Goal: Task Accomplishment & Management: Use online tool/utility

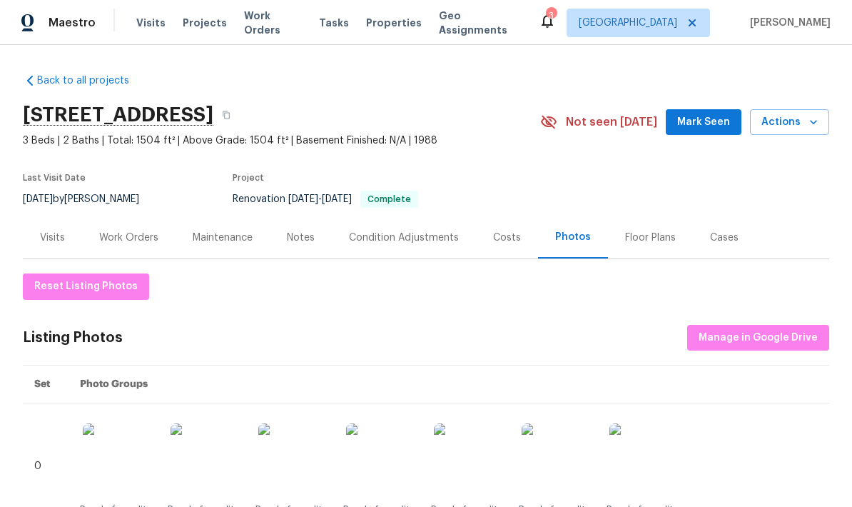
scroll to position [-1, 0]
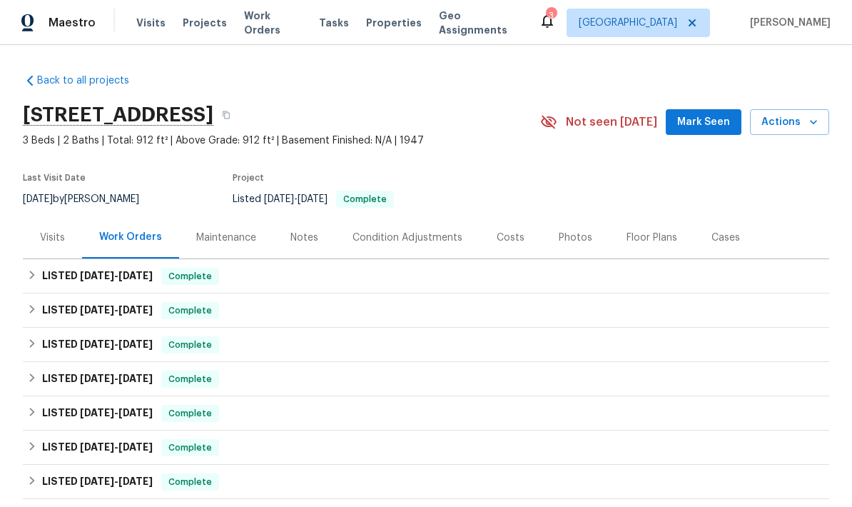
scroll to position [-24, 0]
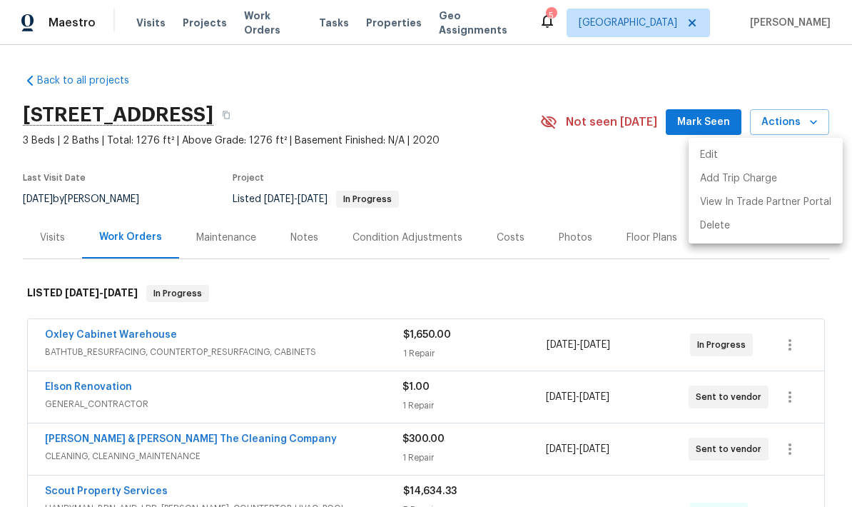
scroll to position [242, 0]
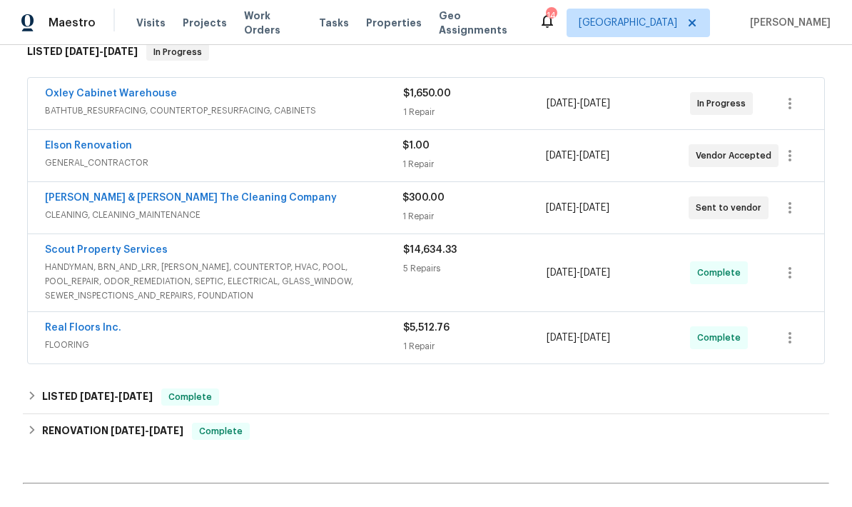
scroll to position [240, 0]
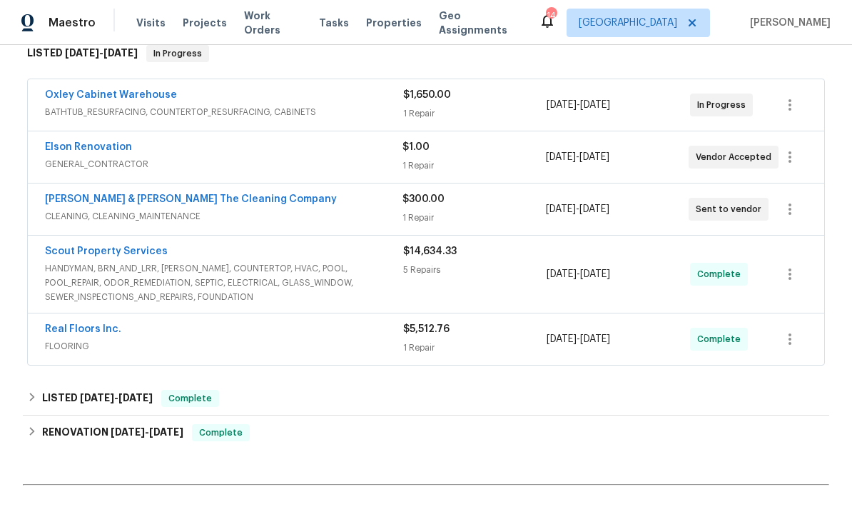
click at [355, 98] on div "Oxley Cabinet Warehouse" at bounding box center [224, 96] width 358 height 17
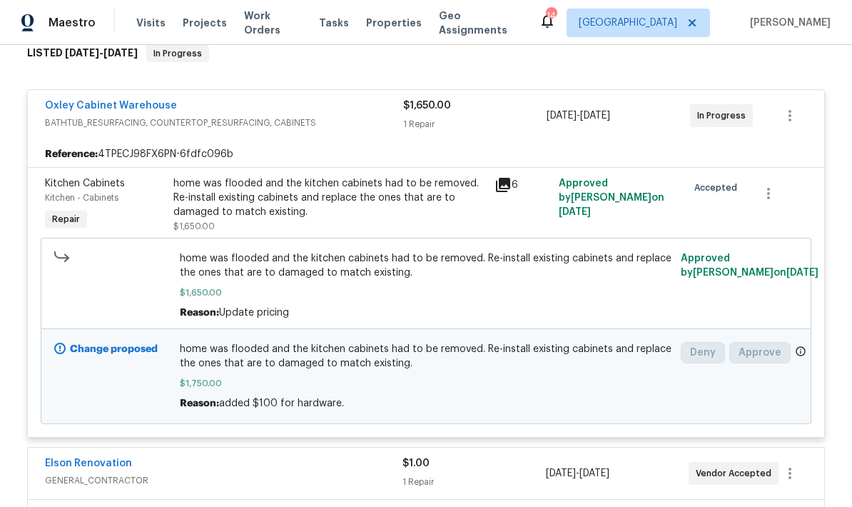
click at [399, 268] on span "home was flooded and the kitchen cabinets had to be removed. Re-install existin…" at bounding box center [426, 265] width 493 height 29
click at [506, 382] on span "$1,750.00" at bounding box center [426, 383] width 493 height 14
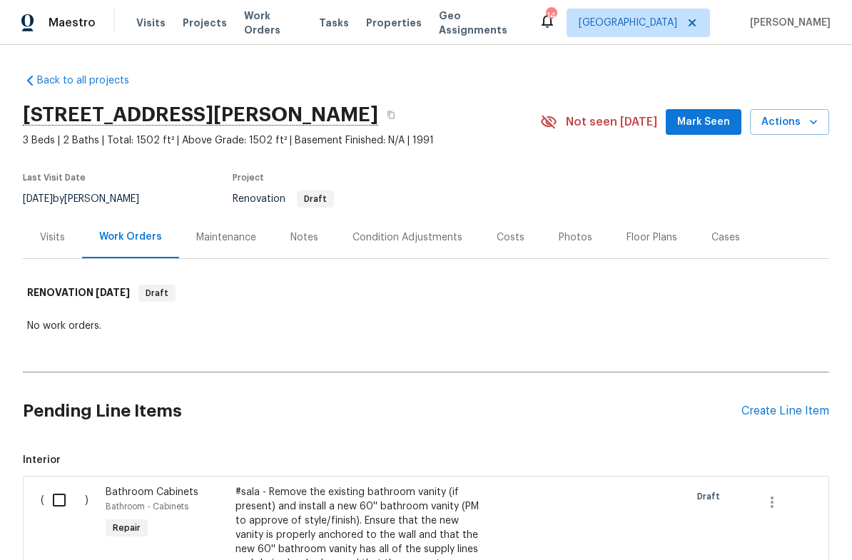
click at [52, 233] on div "Visits" at bounding box center [52, 237] width 25 height 14
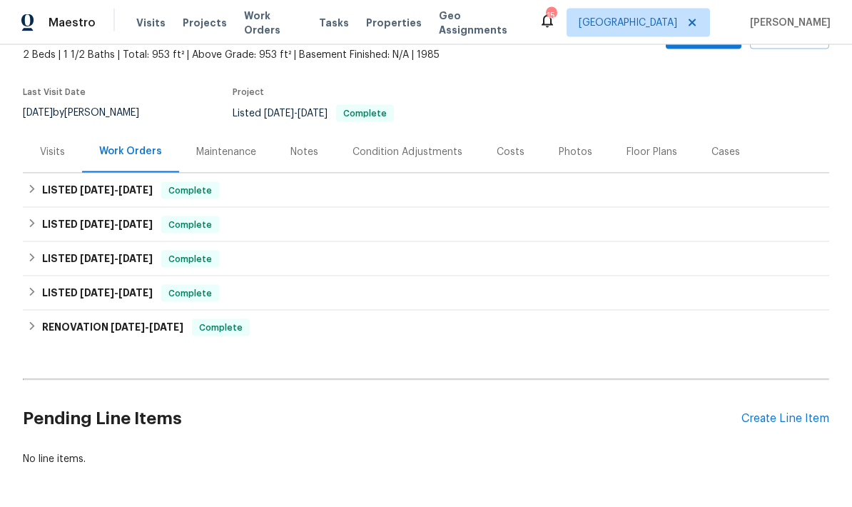
scroll to position [84, 0]
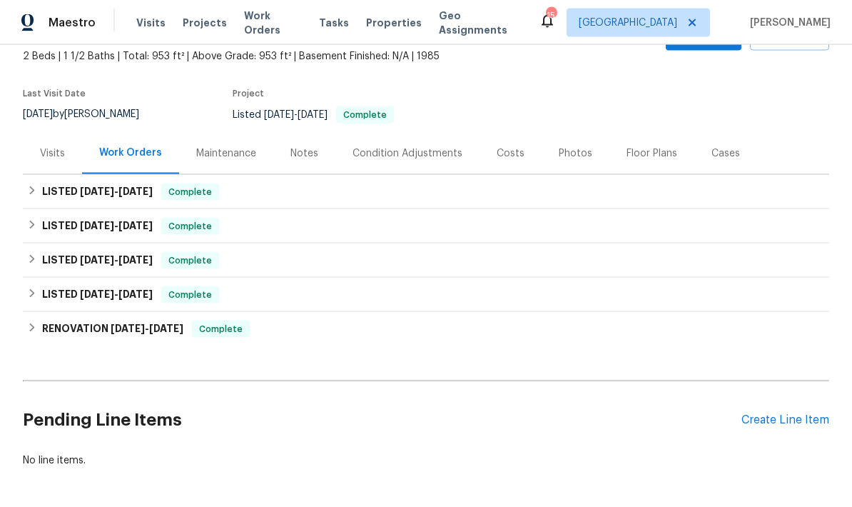
click at [594, 413] on div "Create Line Item" at bounding box center [785, 420] width 88 height 14
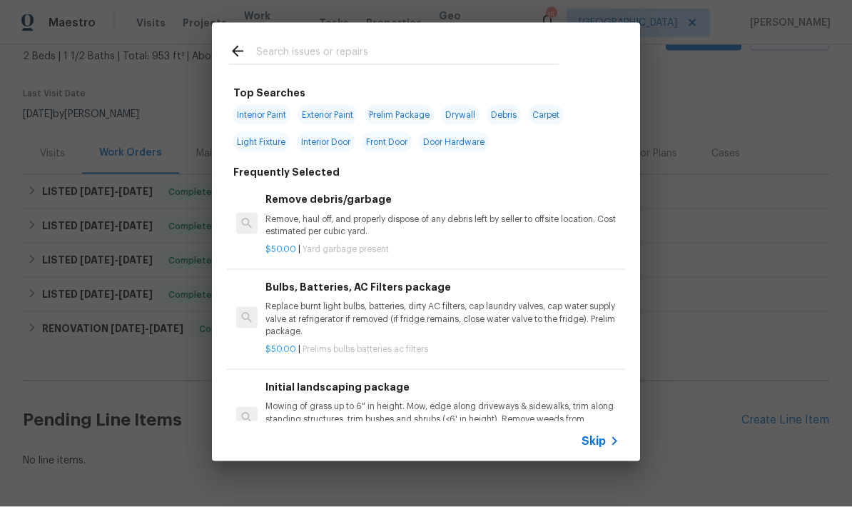
scroll to position [6, 0]
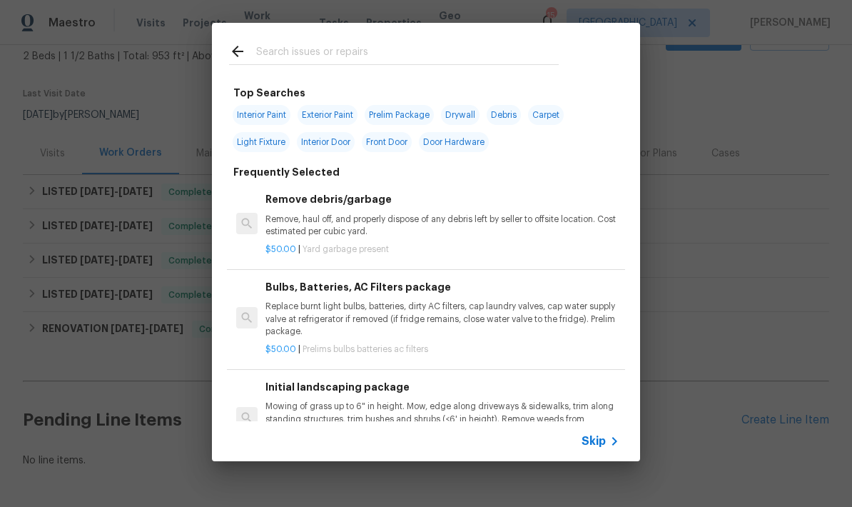
click at [367, 49] on input "text" at bounding box center [407, 53] width 303 height 21
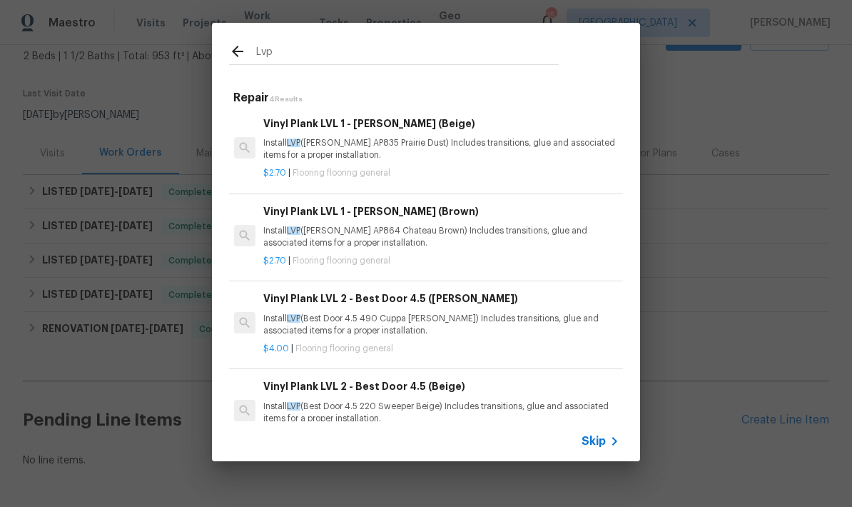
scroll to position [2, 2]
type input "LVP"
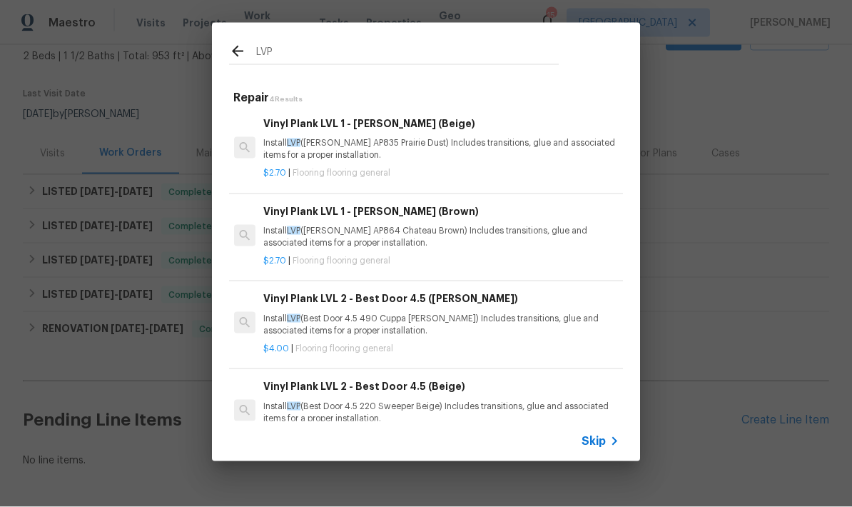
scroll to position [0, 0]
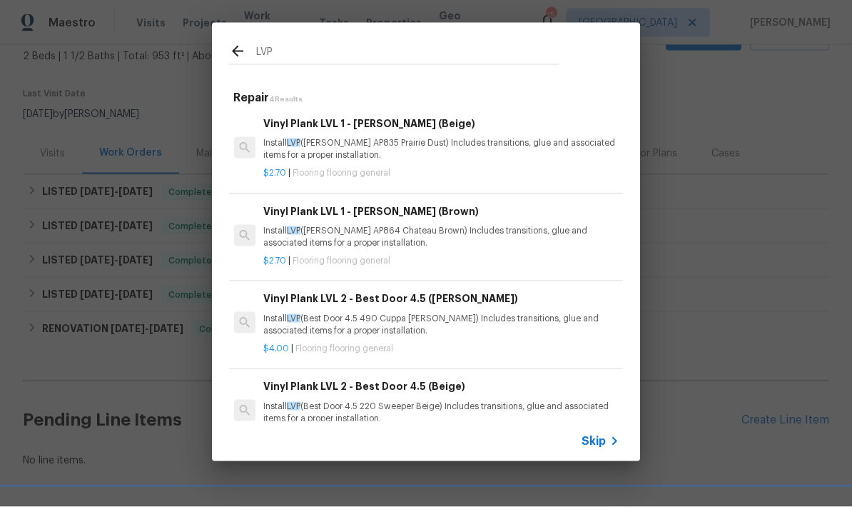
click at [412, 137] on p "Install LVP (Knighton AP835 Prairie Dust) Includes transitions, glue and associ…" at bounding box center [440, 149] width 354 height 24
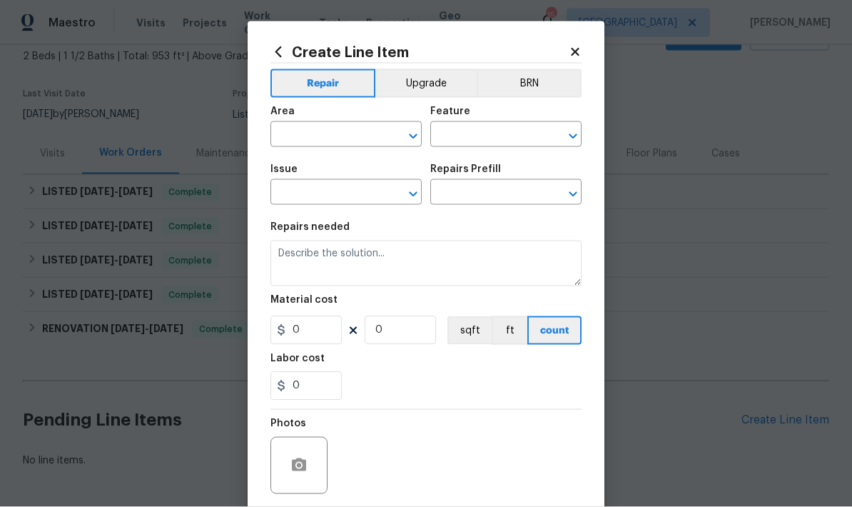
type input "Overall Flooring"
type input "Flooring General"
type input "Vinyl Plank LVL 1 - Knighton (Beige) $2.70"
type textarea "Install LVP ([PERSON_NAME] AP835 Prairie Dust) Includes transitions, glue and a…"
type input "2.7"
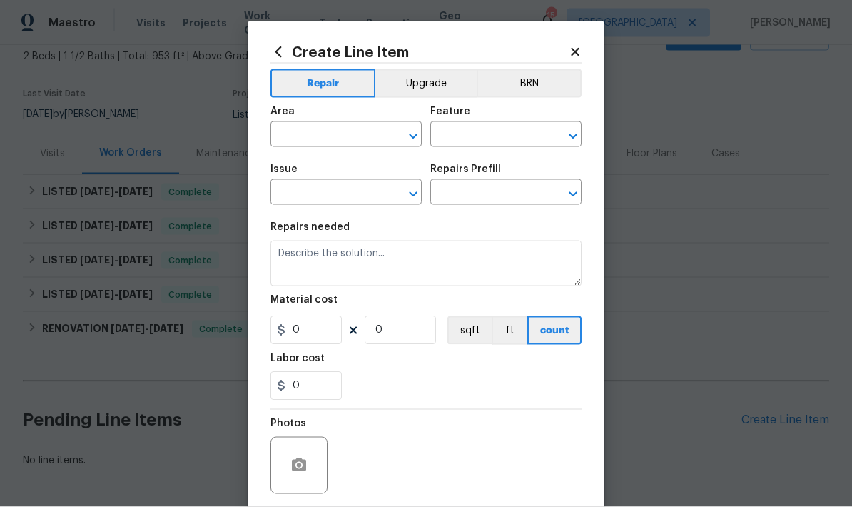
type input "1"
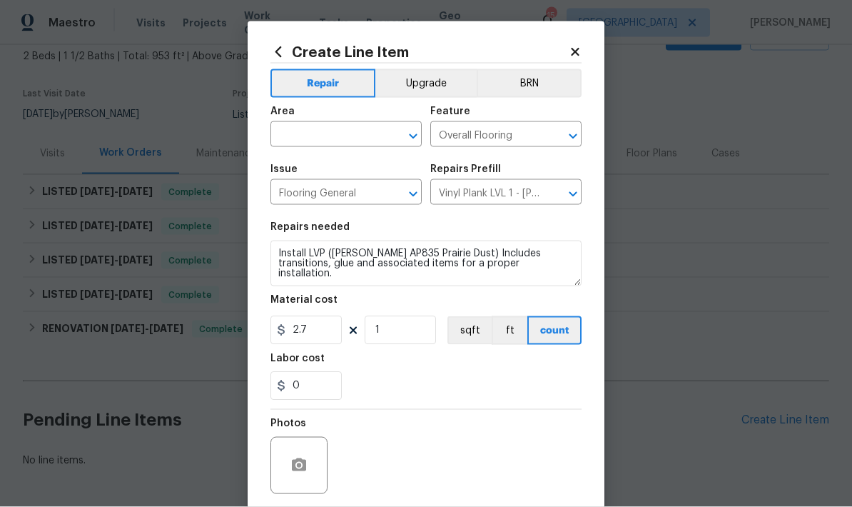
scroll to position [6, 0]
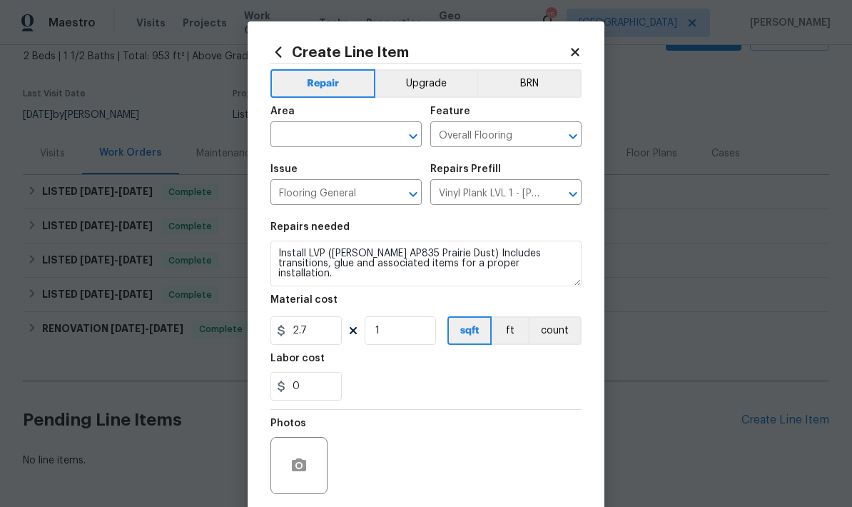
click at [579, 49] on icon at bounding box center [575, 52] width 13 height 13
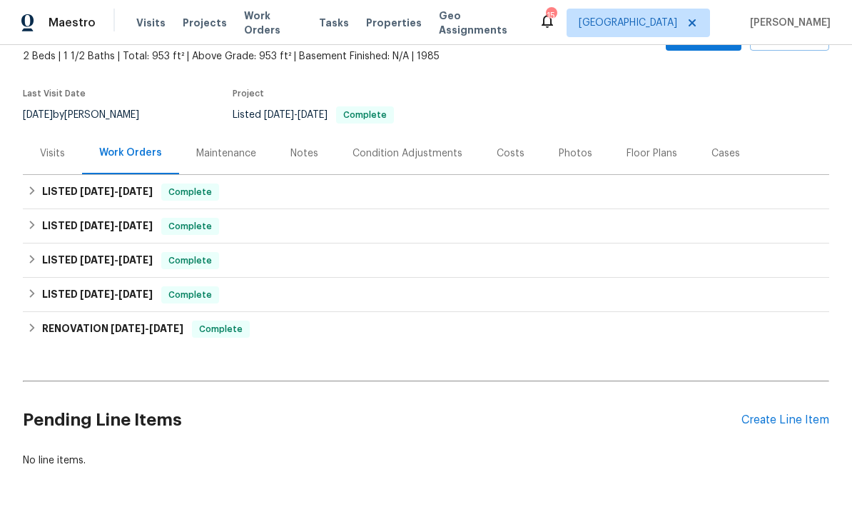
click at [594, 147] on div "Floor Plans" at bounding box center [651, 153] width 51 height 14
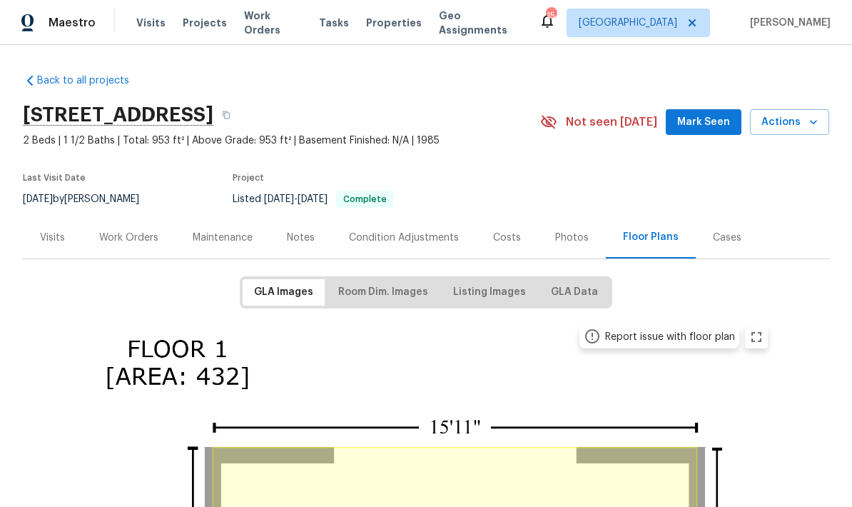
click at [141, 230] on div "Work Orders" at bounding box center [128, 237] width 59 height 14
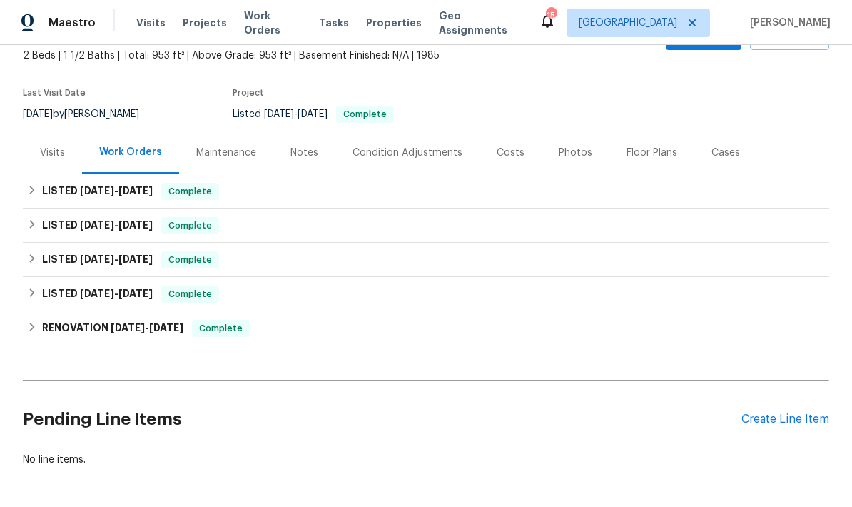
scroll to position [84, 0]
click at [594, 413] on div "Create Line Item" at bounding box center [785, 420] width 88 height 14
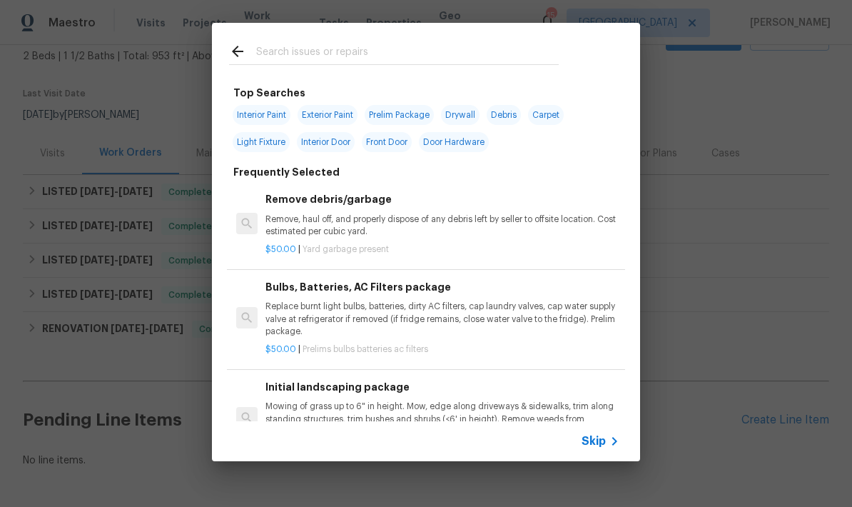
click at [354, 52] on input "text" at bounding box center [407, 53] width 303 height 21
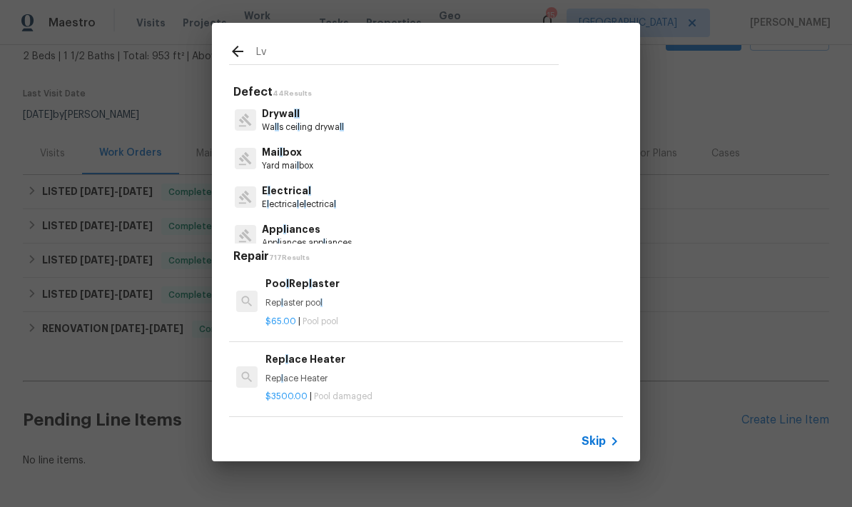
type input "Lvp"
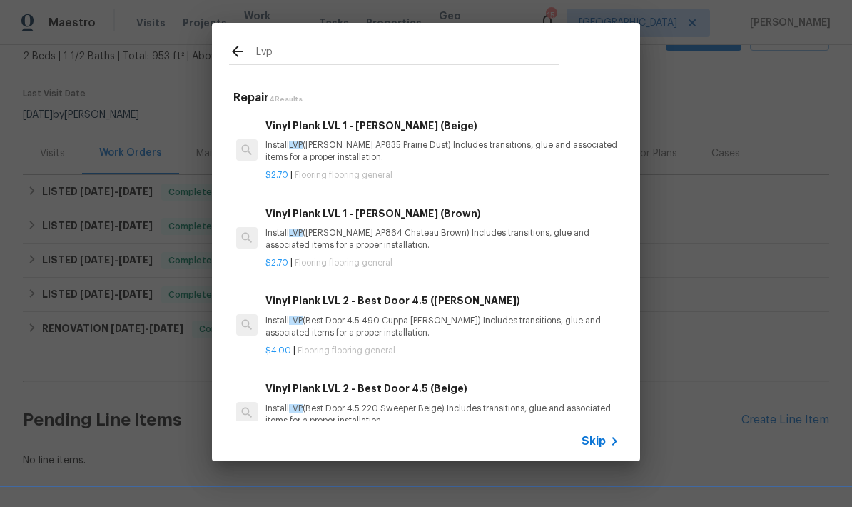
click at [359, 132] on h6 "Vinyl Plank LVL 1 - Knighton (Beige)" at bounding box center [442, 126] width 354 height 16
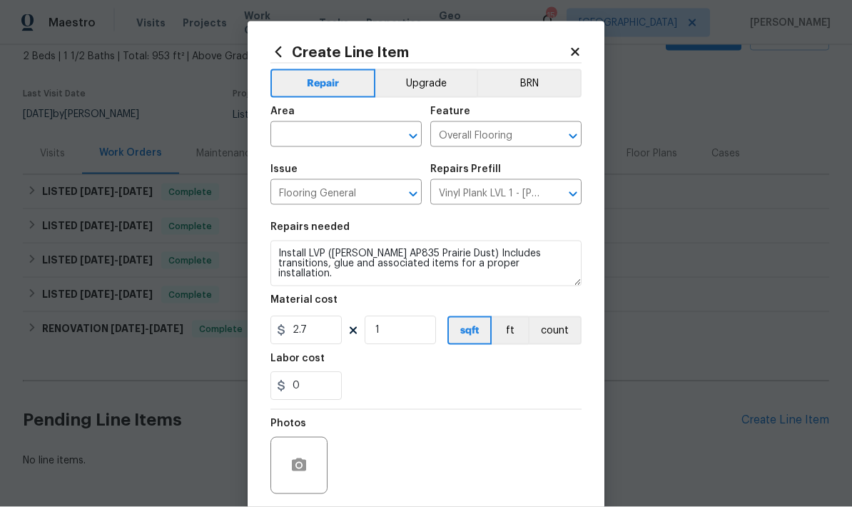
scroll to position [14, 0]
click at [325, 136] on input "text" at bounding box center [325, 136] width 111 height 22
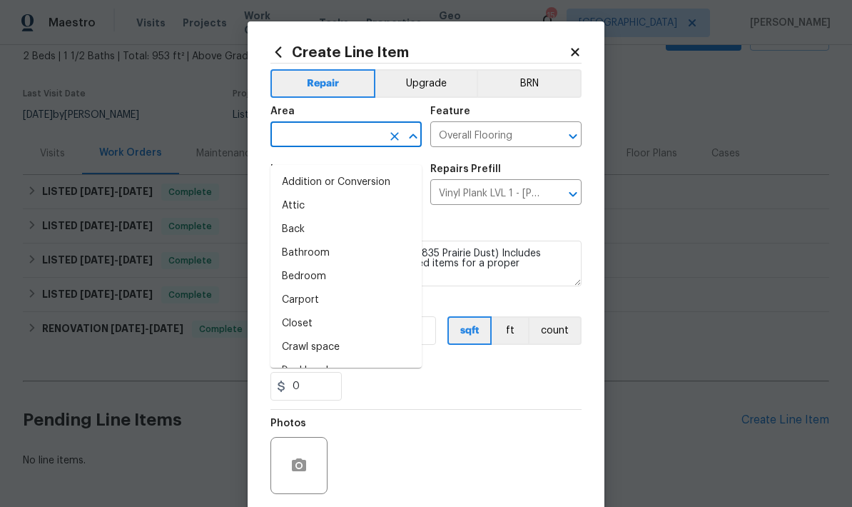
scroll to position [13, 0]
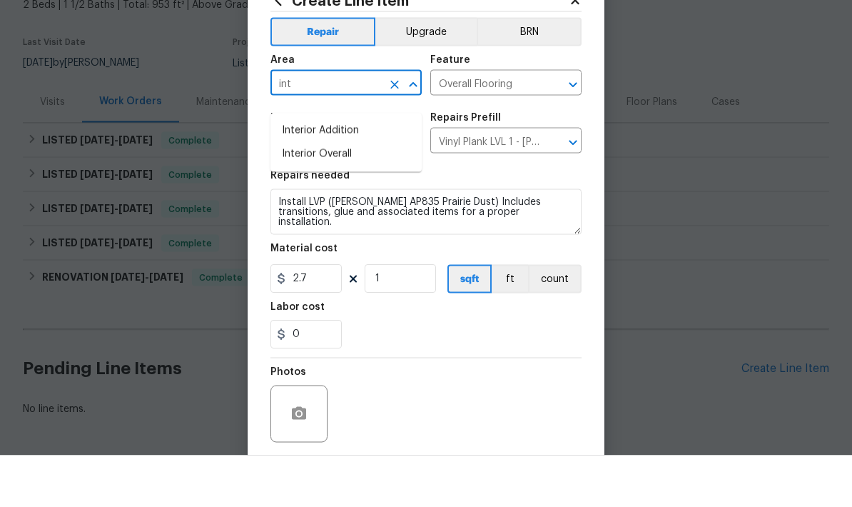
click at [352, 194] on li "Interior Overall" at bounding box center [345, 206] width 151 height 24
type input "Interior Overall"
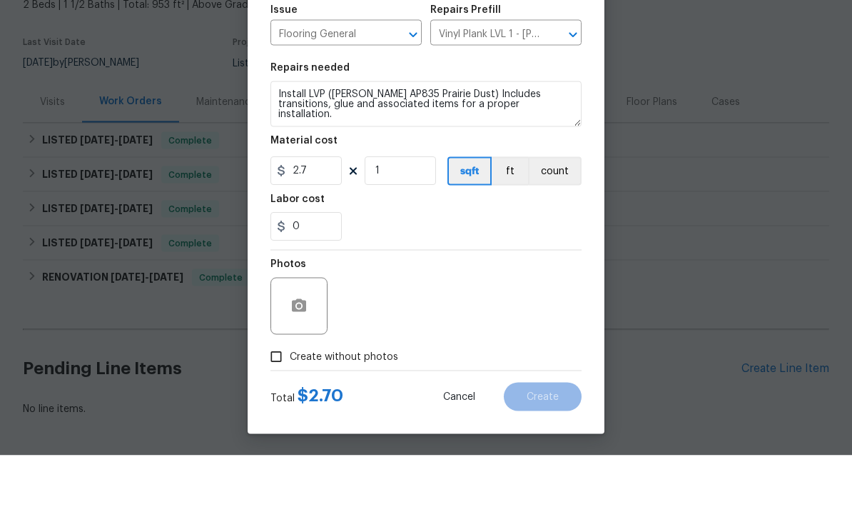
scroll to position [111, 0]
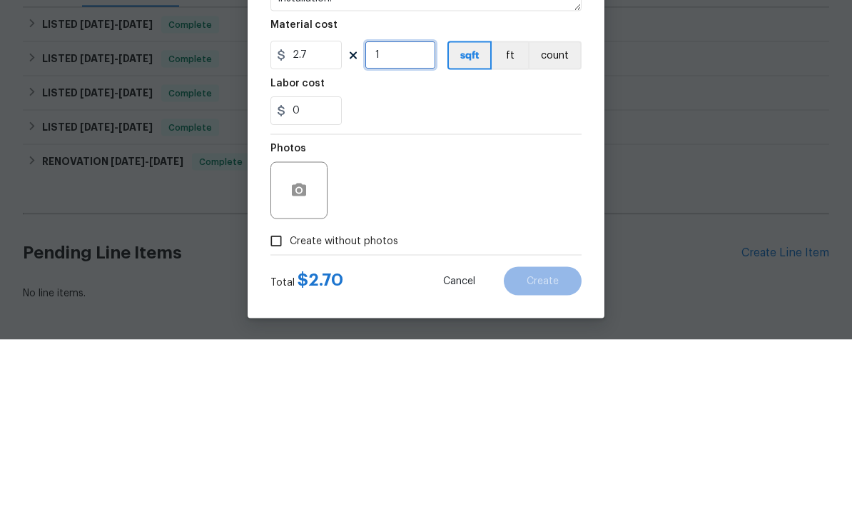
click at [412, 208] on input "1" at bounding box center [400, 222] width 71 height 29
type input "432"
click at [506, 264] on div "0" at bounding box center [425, 278] width 311 height 29
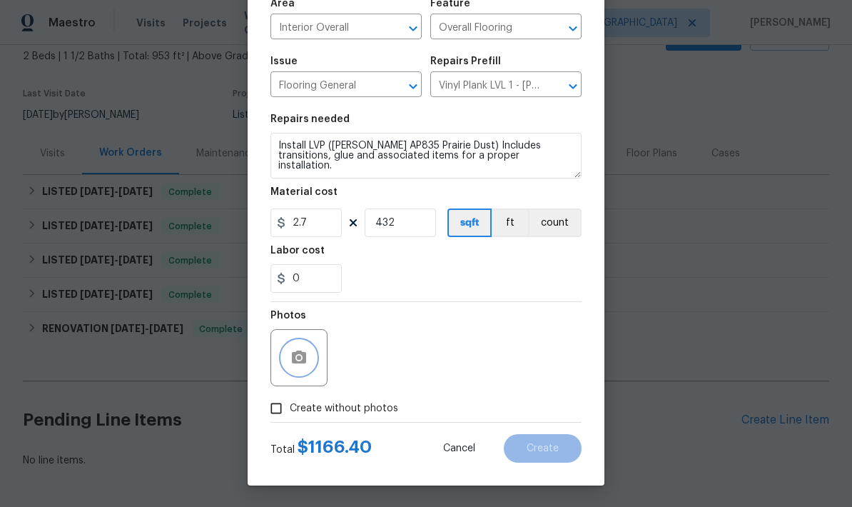
click at [298, 358] on circle "button" at bounding box center [299, 357] width 4 height 4
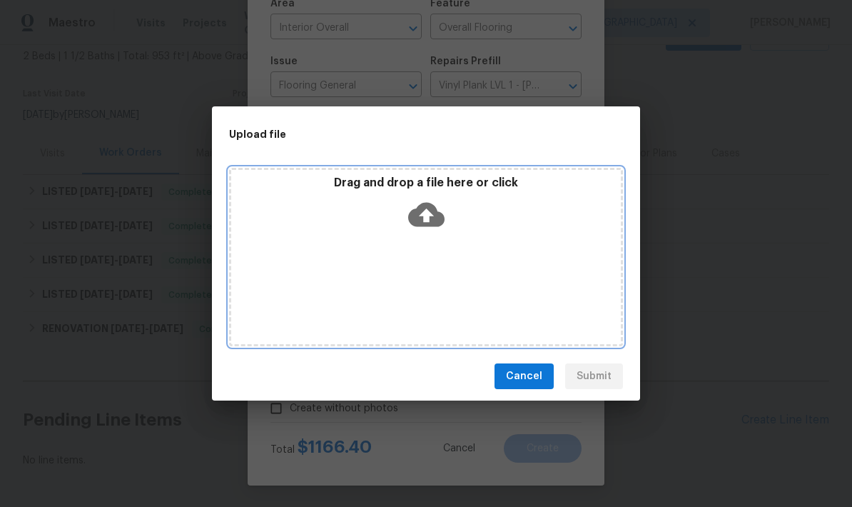
click at [435, 210] on icon at bounding box center [426, 215] width 36 height 24
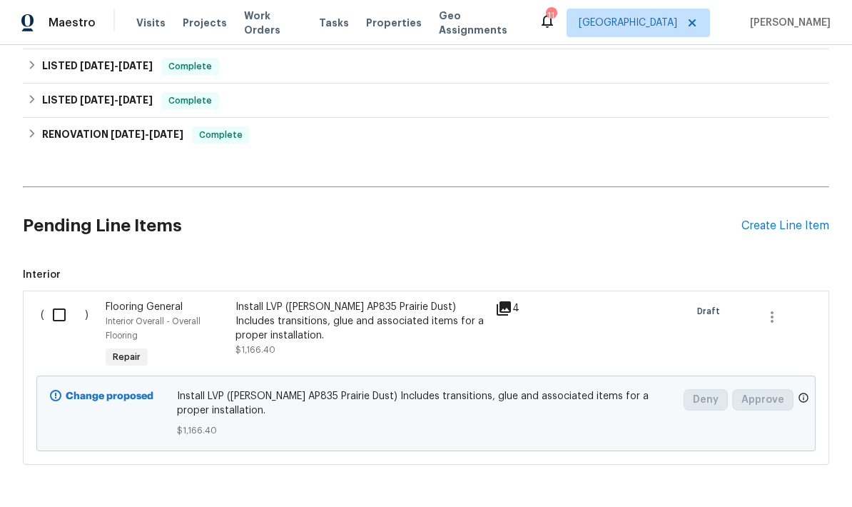
scroll to position [277, 0]
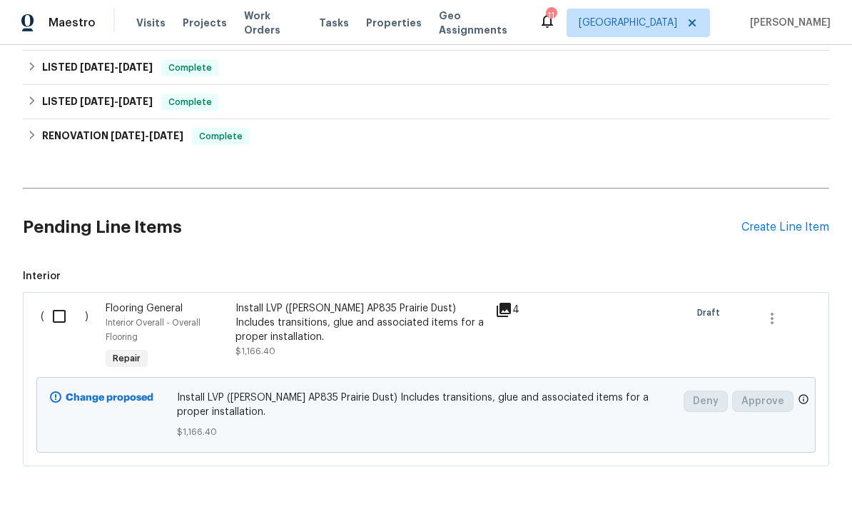
click at [783, 233] on div "Create Line Item" at bounding box center [785, 227] width 88 height 14
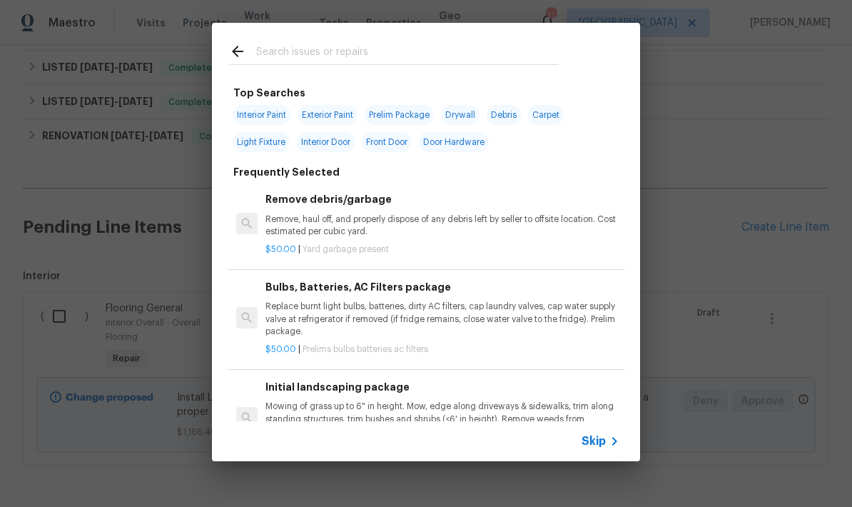
click at [372, 49] on input "text" at bounding box center [407, 53] width 303 height 21
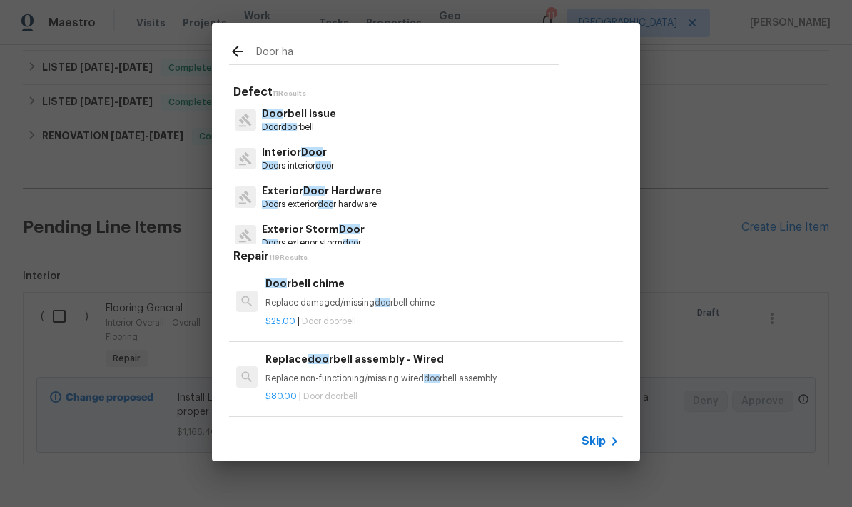
type input "Door har"
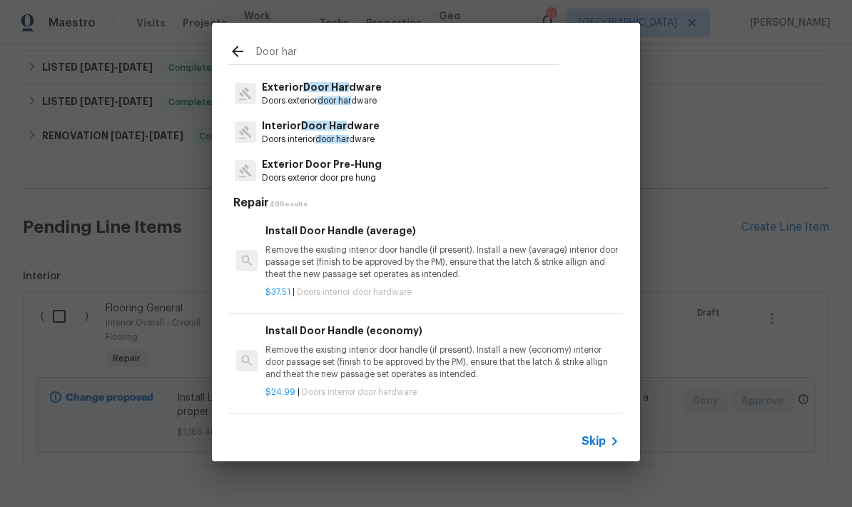
scroll to position [35, 0]
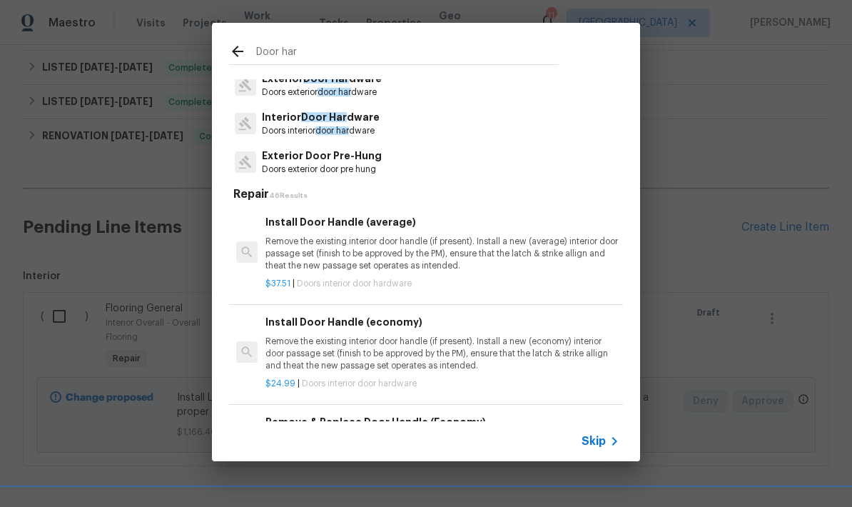
click at [349, 128] on span "door har" at bounding box center [332, 130] width 34 height 9
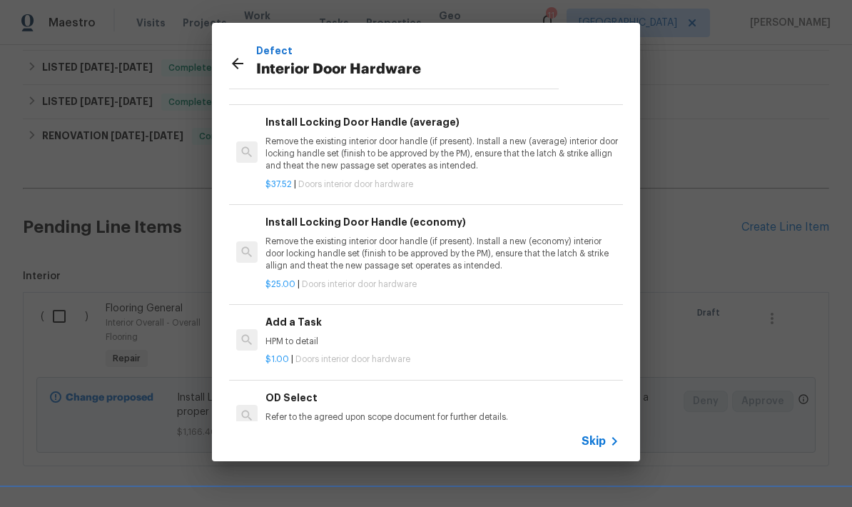
scroll to position [192, 0]
click at [321, 330] on div "Add a Task HPM to detail" at bounding box center [442, 332] width 354 height 34
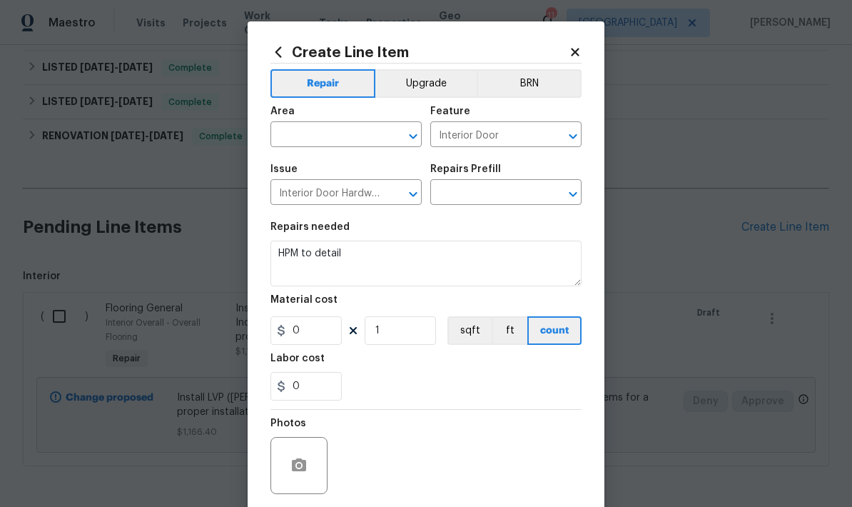
type input "Add a Task $1.00"
type input "1"
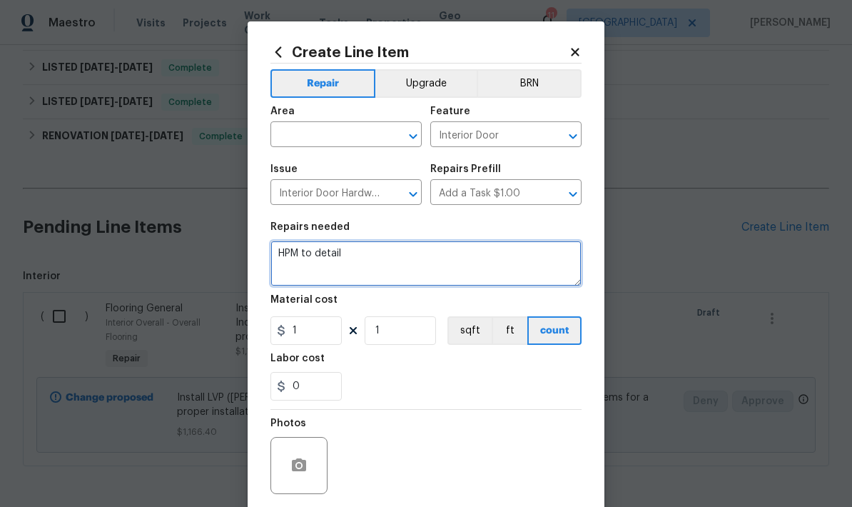
click at [355, 257] on textarea "HPM to detail" at bounding box center [425, 263] width 311 height 46
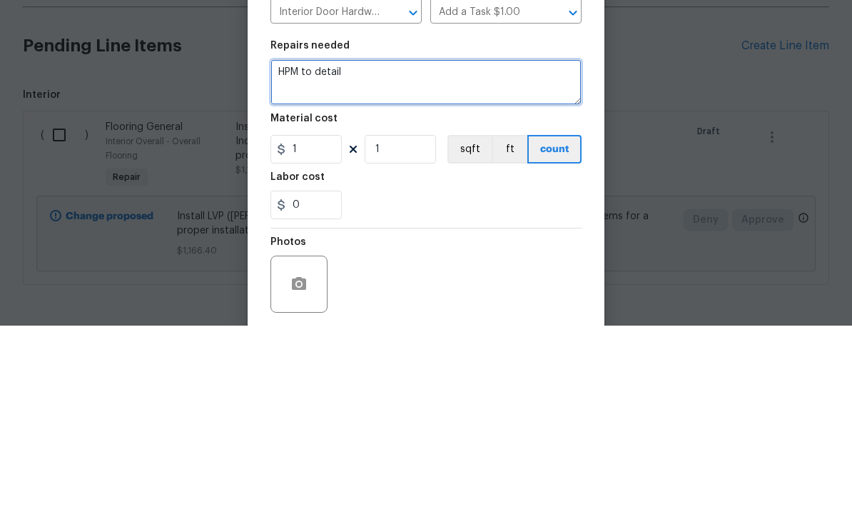
click at [341, 240] on textarea "HPM to detail" at bounding box center [425, 263] width 311 height 46
click at [335, 240] on textarea "HPM to detail" at bounding box center [425, 263] width 311 height 46
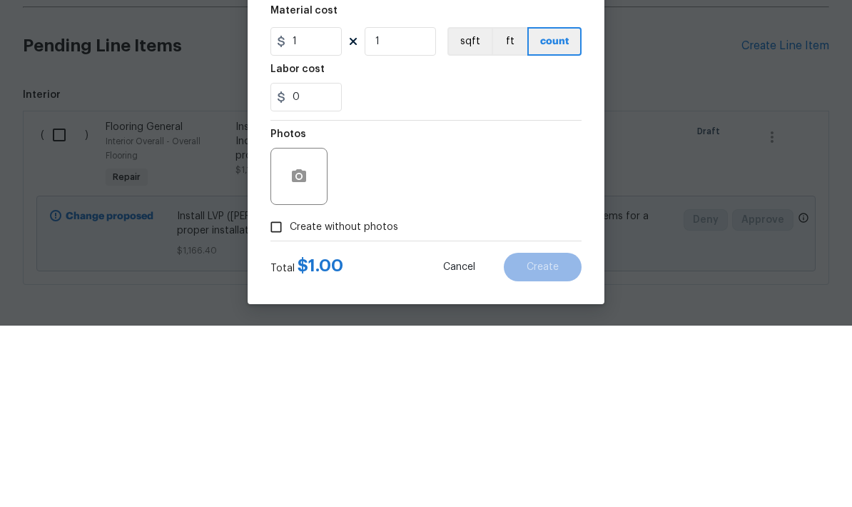
scroll to position [111, 0]
type textarea "Install all brush, nickel door hardware, including hinges, and strip plates. Ho…"
click at [430, 302] on div "Photos" at bounding box center [425, 348] width 311 height 93
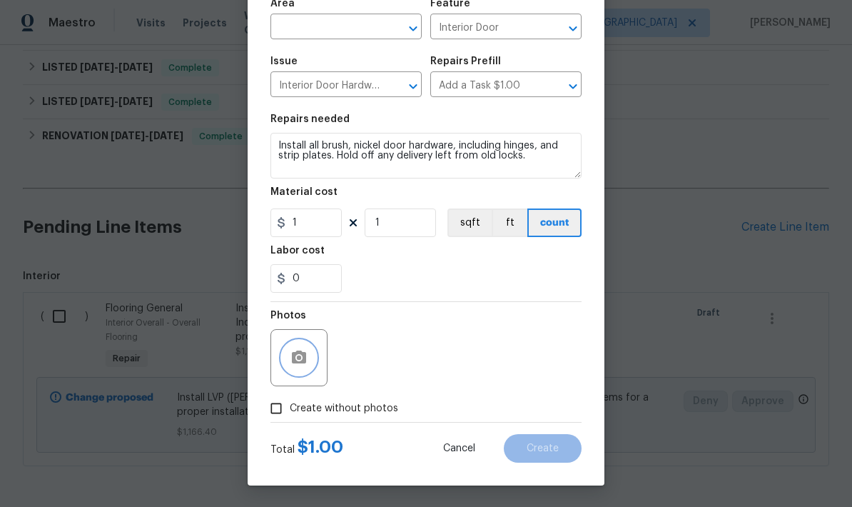
click at [297, 352] on icon "button" at bounding box center [299, 356] width 14 height 13
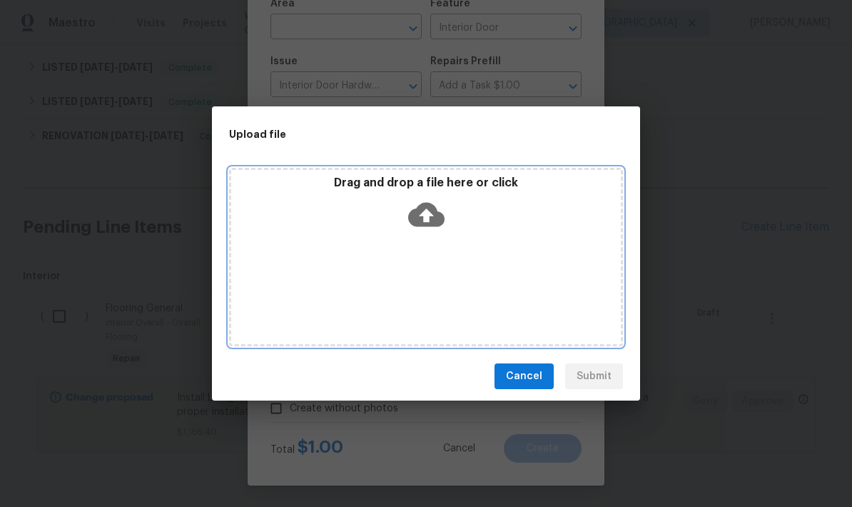
click at [437, 218] on icon at bounding box center [426, 215] width 36 height 24
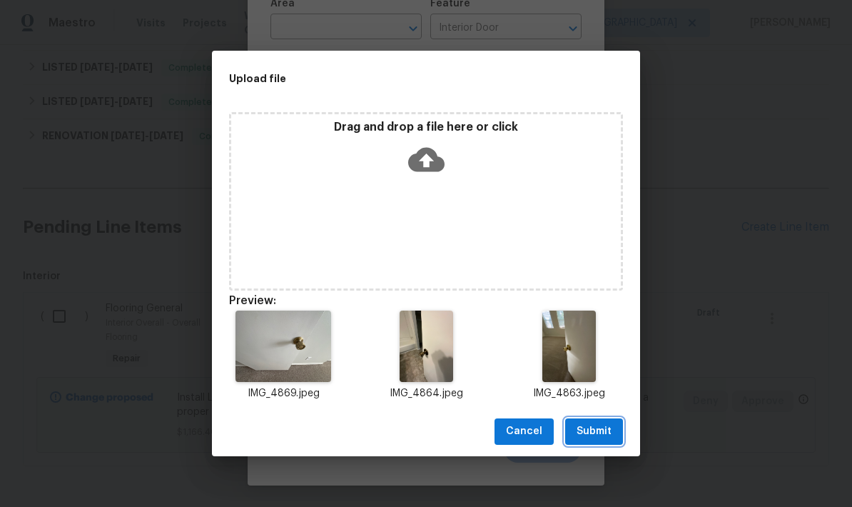
click at [591, 423] on span "Submit" at bounding box center [593, 431] width 35 height 18
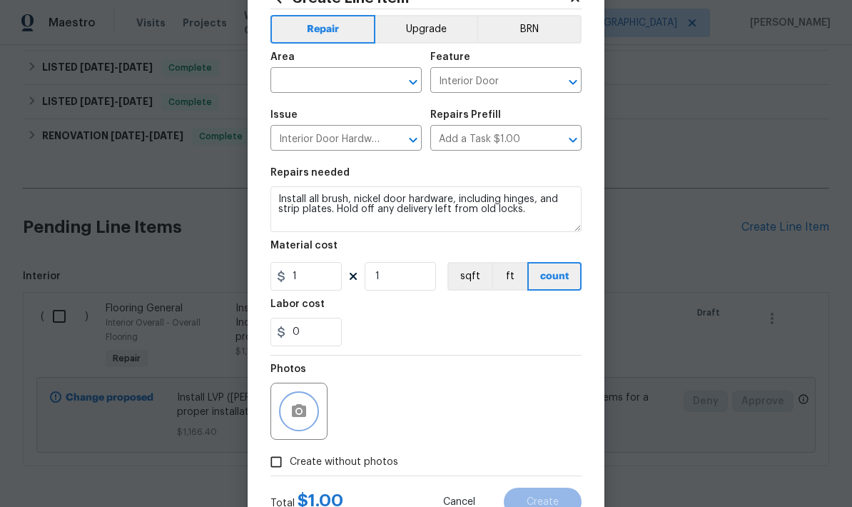
scroll to position [51, 0]
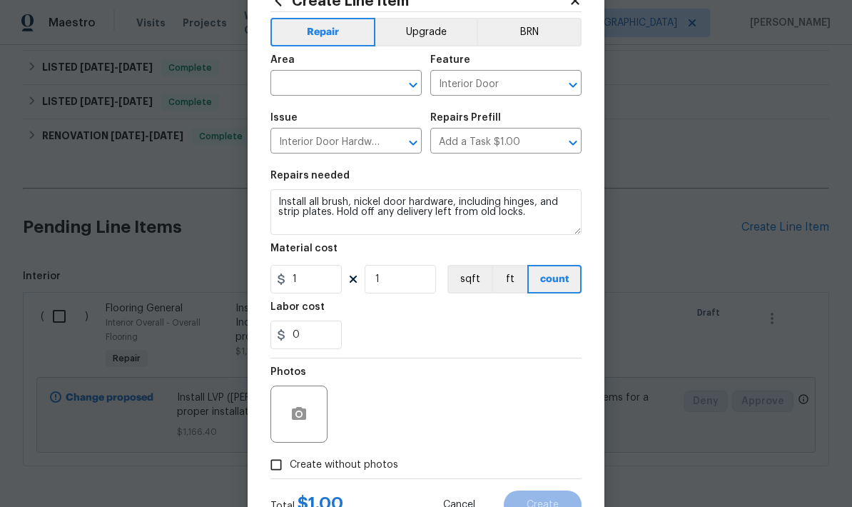
click at [362, 85] on input "text" at bounding box center [325, 84] width 111 height 22
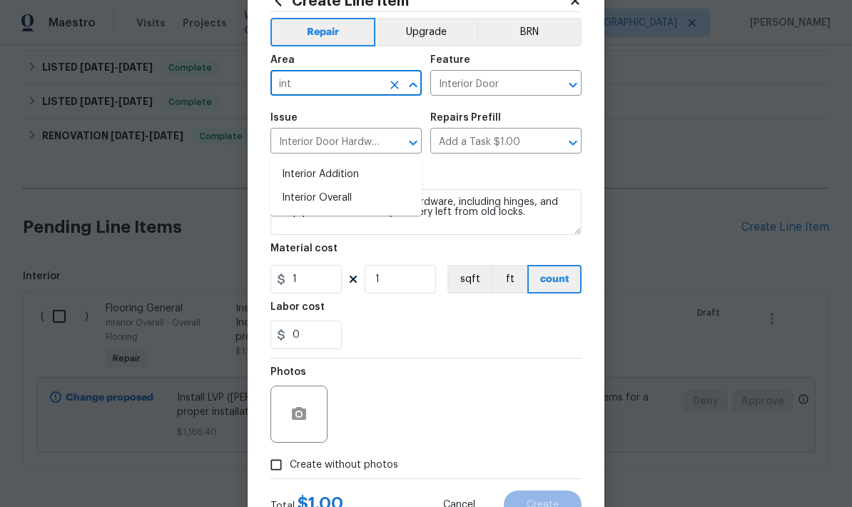
click at [345, 186] on li "Interior Overall" at bounding box center [345, 198] width 151 height 24
type input "Interior Overall"
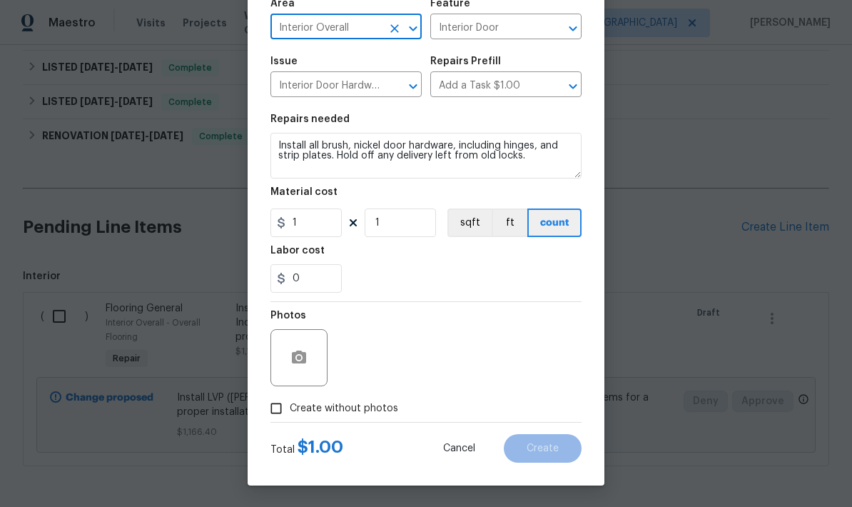
scroll to position [111, 0]
click at [588, 113] on div "Create Line Item Repair Upgrade BRN Area Interior Overall ​ Feature Interior Do…" at bounding box center [426, 199] width 357 height 571
click at [387, 457] on div "Total $ 1.00 Cancel Create" at bounding box center [425, 442] width 311 height 40
click at [309, 224] on input "1" at bounding box center [305, 222] width 71 height 29
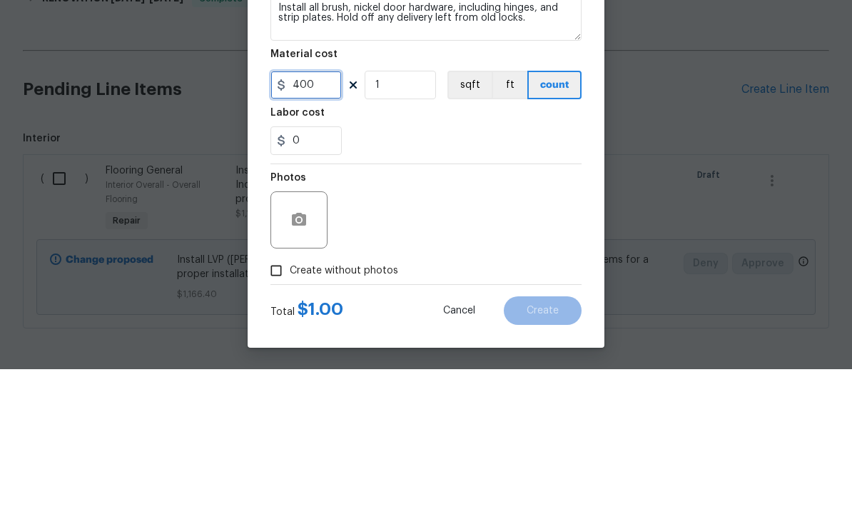
type input "400"
click at [514, 264] on div "0" at bounding box center [425, 278] width 311 height 29
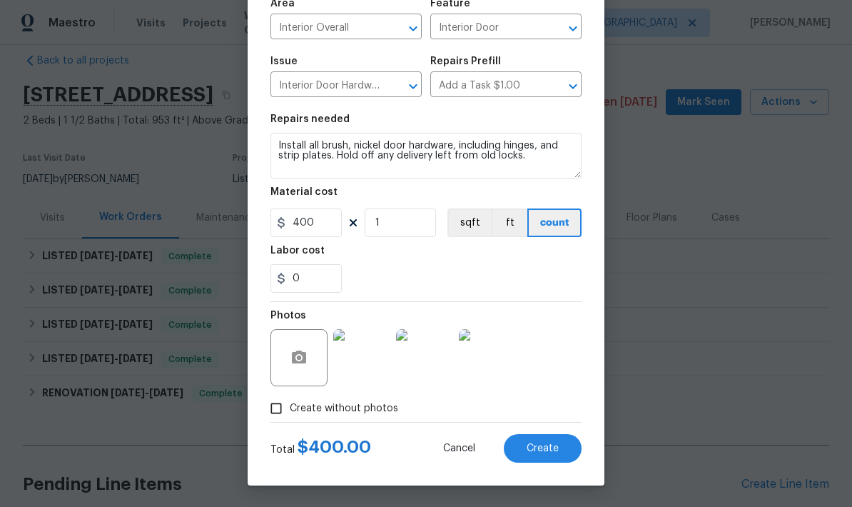
click at [547, 457] on button "Create" at bounding box center [543, 448] width 78 height 29
type input "0"
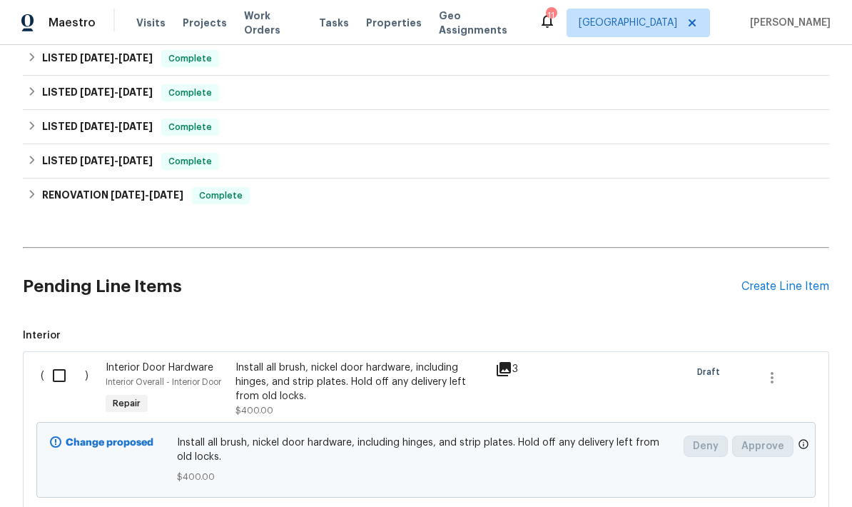
scroll to position [213, 0]
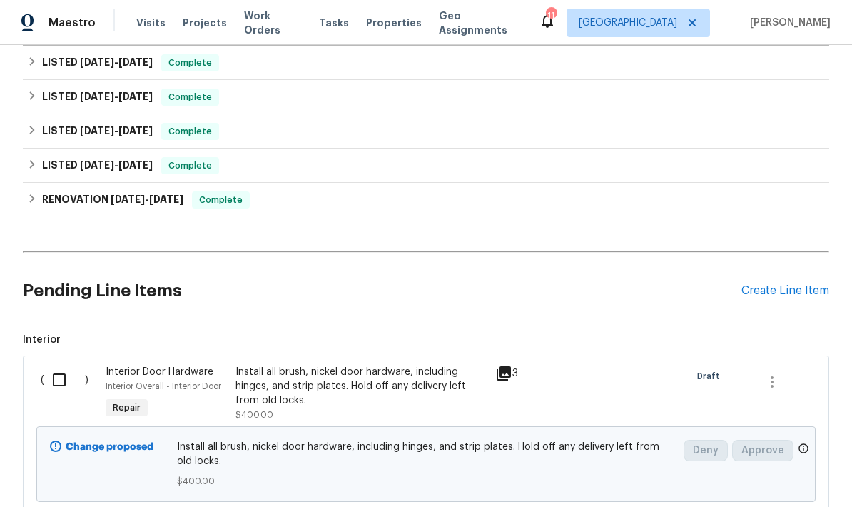
click at [786, 288] on div "Create Line Item" at bounding box center [785, 291] width 88 height 14
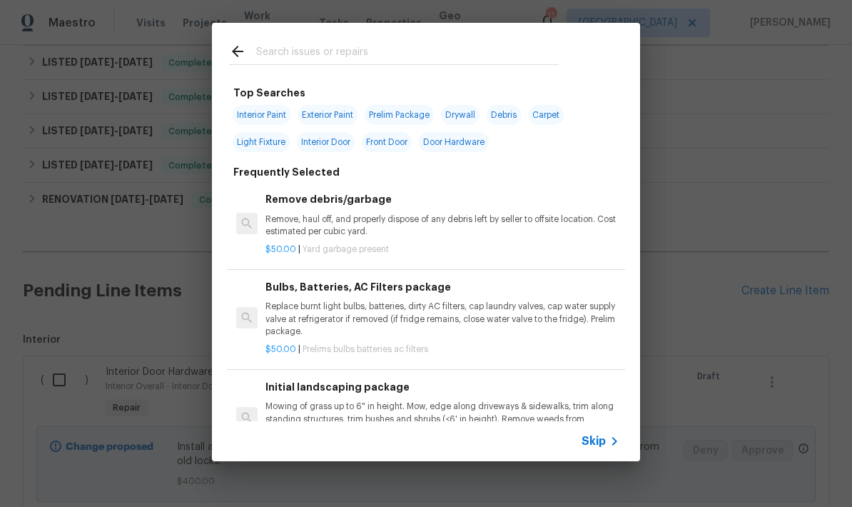
click at [389, 54] on input "text" at bounding box center [407, 53] width 303 height 21
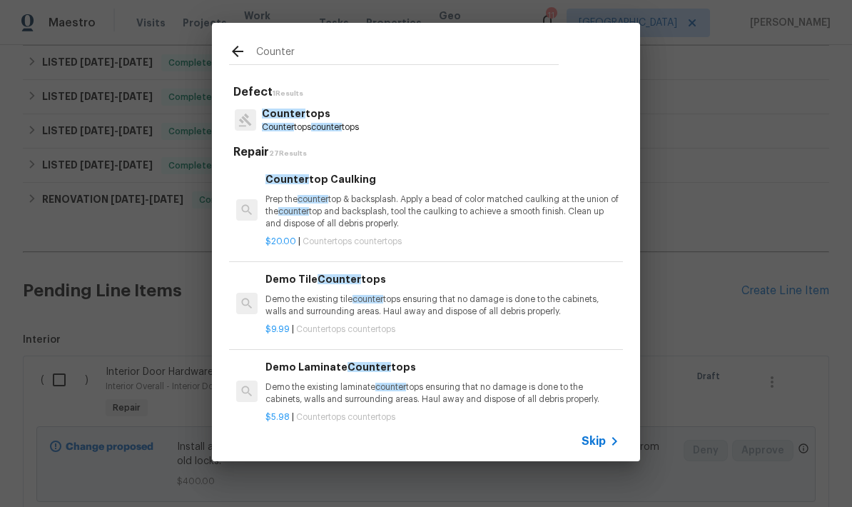
type input "Counters"
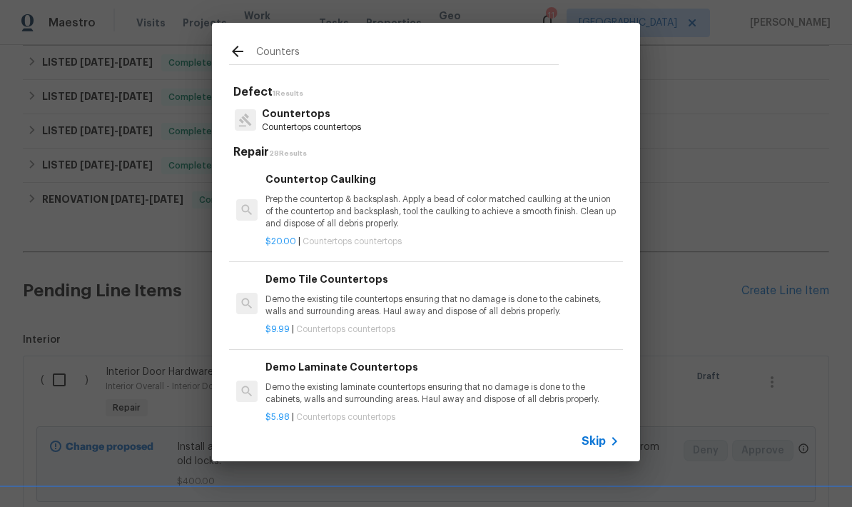
click at [320, 118] on p "Countertops" at bounding box center [311, 113] width 99 height 15
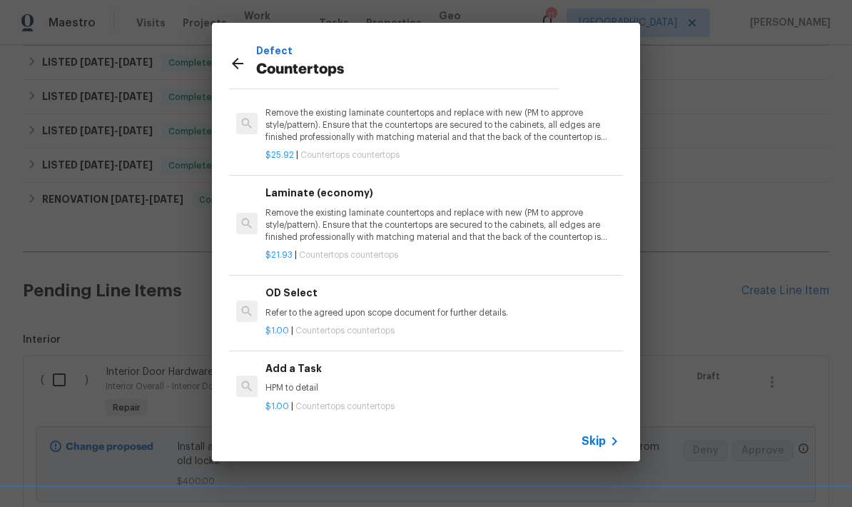
scroll to position [1234, 0]
click at [295, 370] on div "Add a Task HPM to detail" at bounding box center [442, 378] width 354 height 34
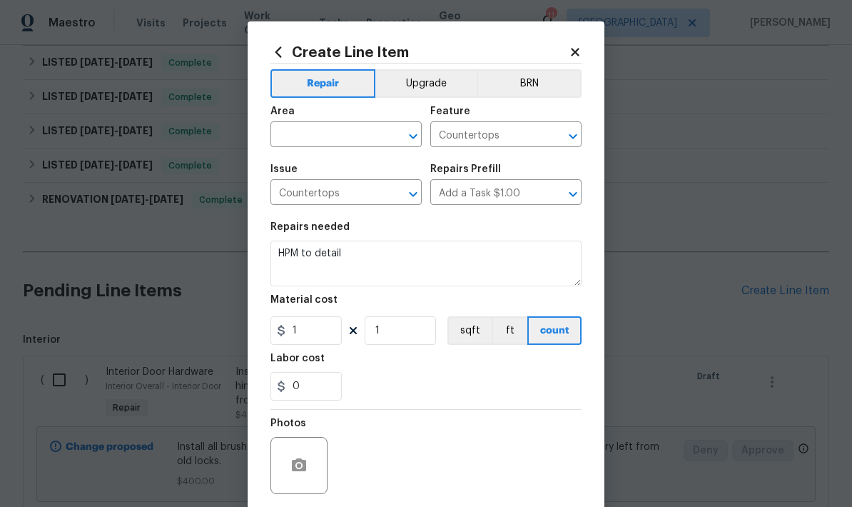
click at [342, 139] on input "text" at bounding box center [325, 136] width 111 height 22
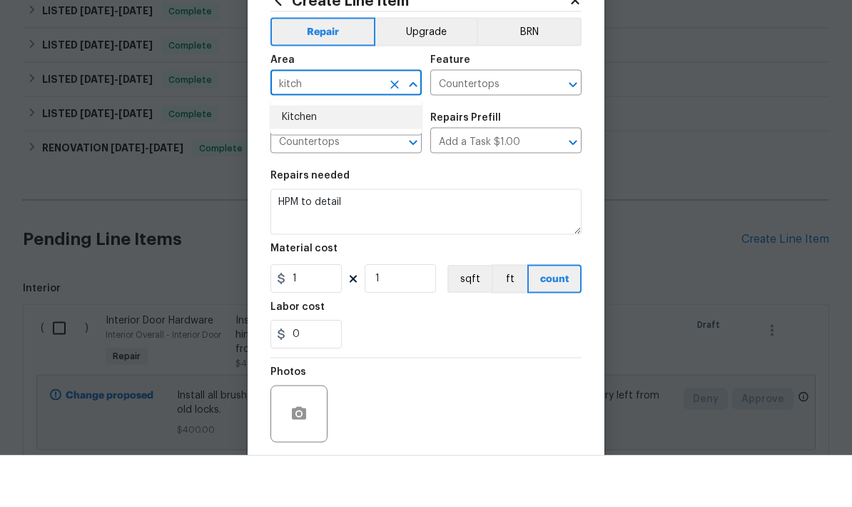
click at [314, 157] on li "Kitchen" at bounding box center [345, 169] width 151 height 24
type input "Kitchen"
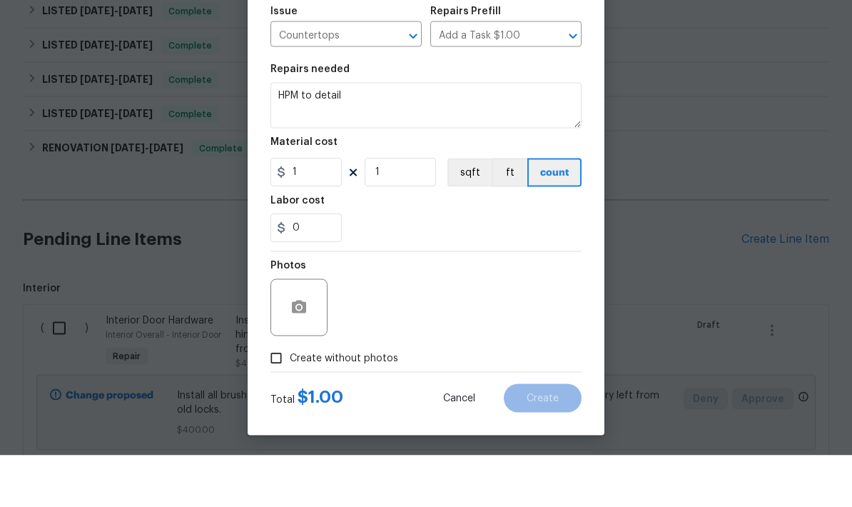
scroll to position [108, 0]
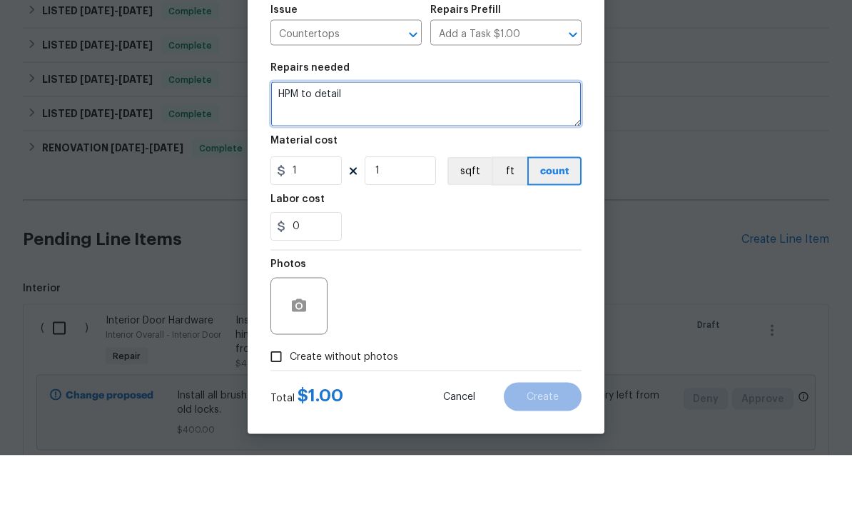
click at [362, 133] on textarea "HPM to detail" at bounding box center [425, 156] width 311 height 46
click at [361, 133] on textarea "HPM to detail" at bounding box center [425, 156] width 311 height 46
type textarea "Refinish kitchen countertops."
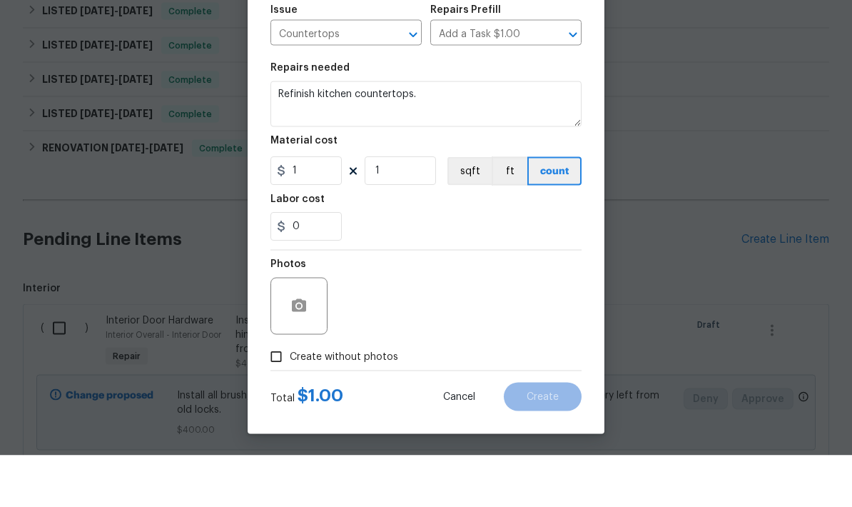
click at [586, 57] on div "Create Line Item Repair Upgrade BRN Area Kitchen ​ Feature Countertops ​ Issue …" at bounding box center [426, 199] width 357 height 571
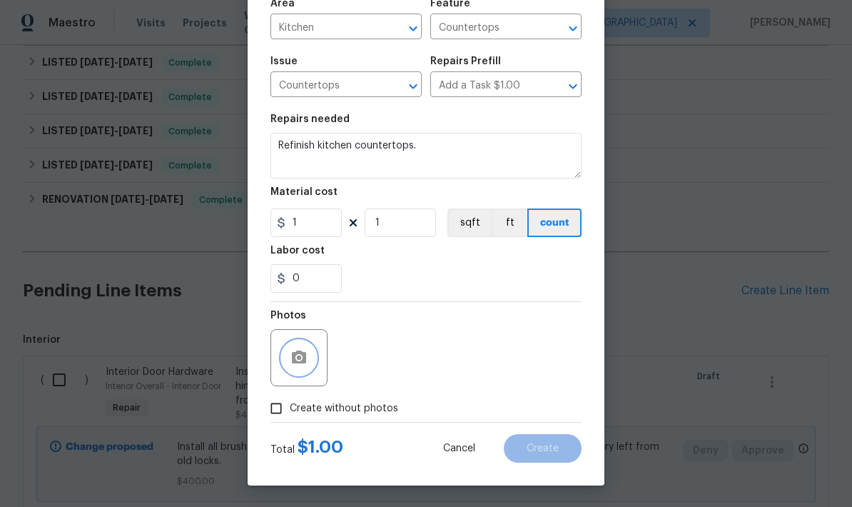
click at [310, 353] on button "button" at bounding box center [299, 357] width 34 height 34
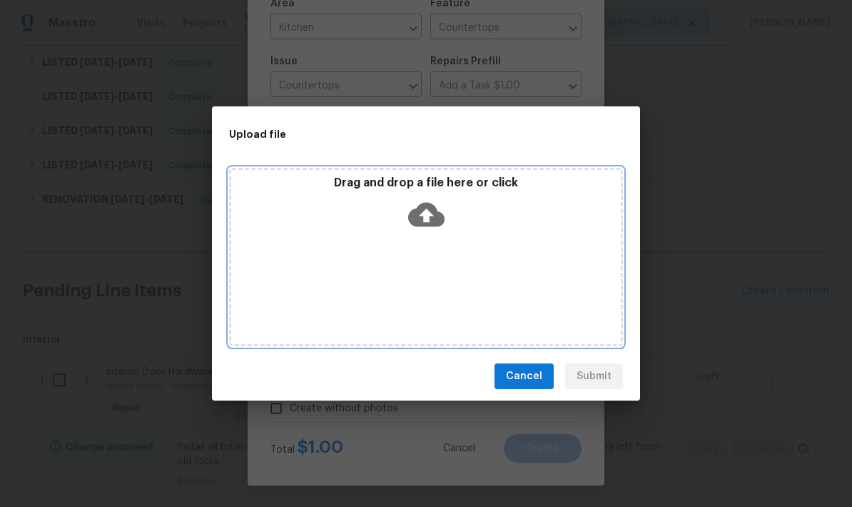
click at [432, 213] on icon at bounding box center [426, 215] width 36 height 24
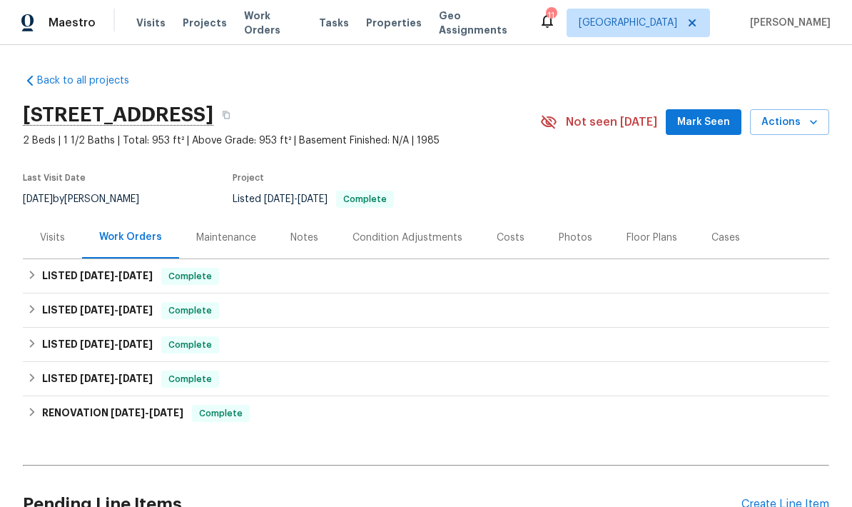
scroll to position [93, 0]
